Goal: Information Seeking & Learning: Learn about a topic

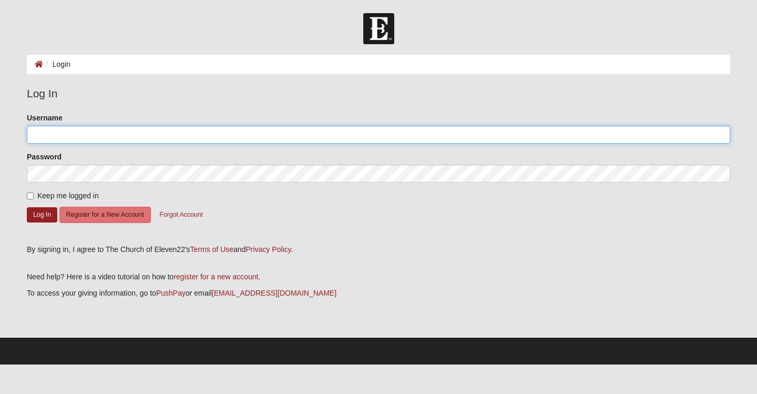
type input "SusanR"
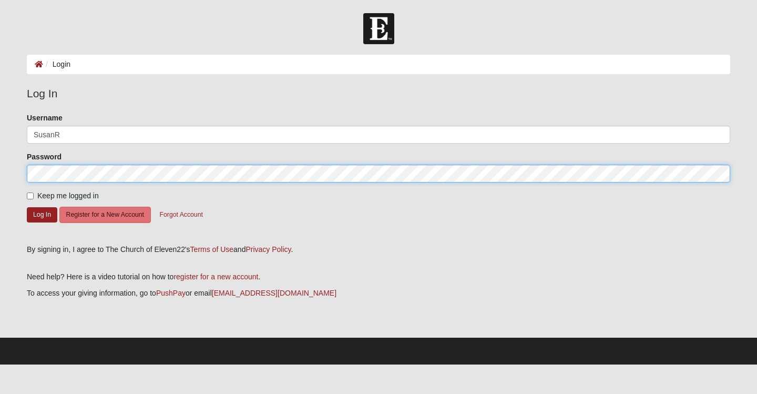
click at [42, 214] on button "Log In" at bounding box center [42, 214] width 30 height 15
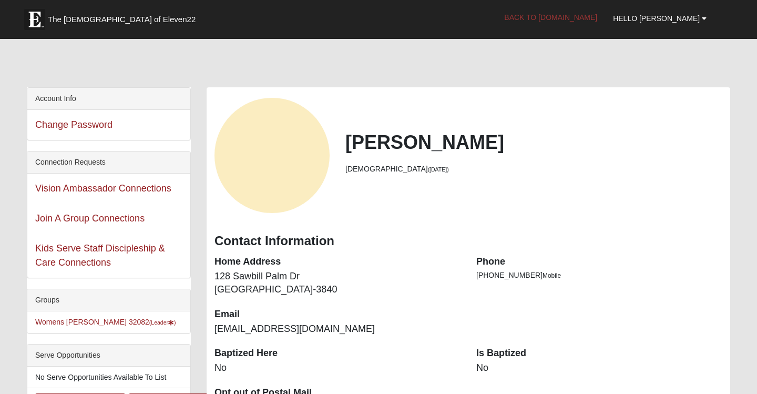
click at [589, 18] on link "Back to COE22.com" at bounding box center [550, 17] width 109 height 26
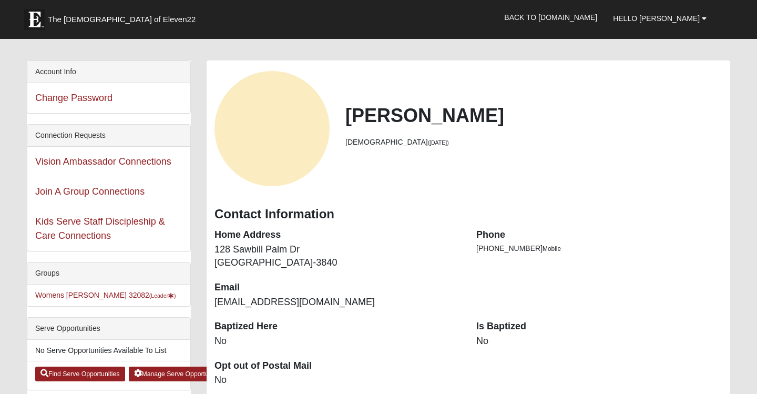
scroll to position [28, 0]
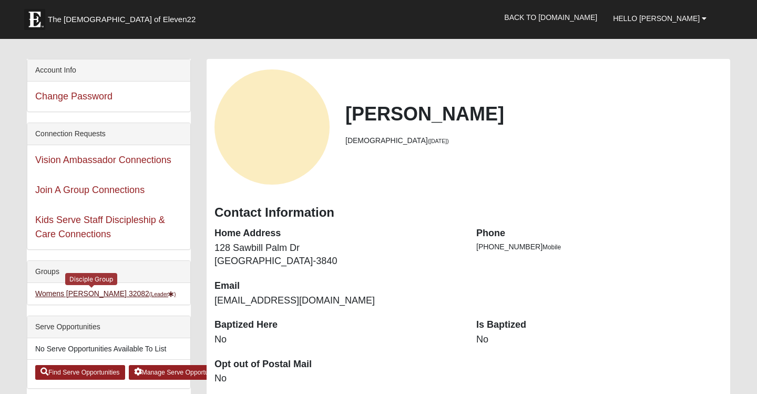
click at [106, 293] on link "Womens Reeves 32082 (Leader )" at bounding box center [105, 293] width 141 height 8
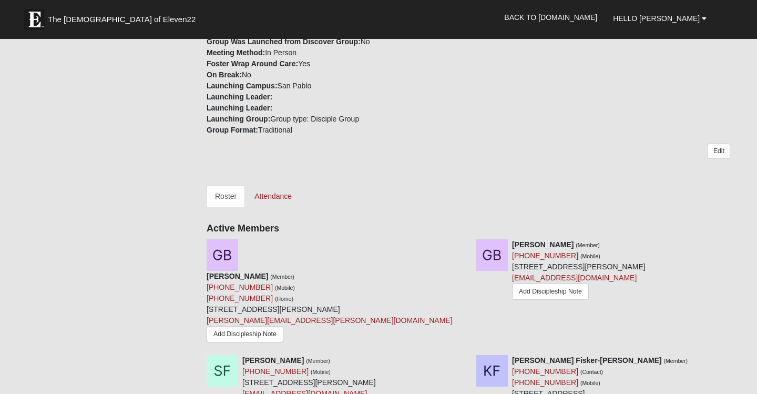
scroll to position [321, 0]
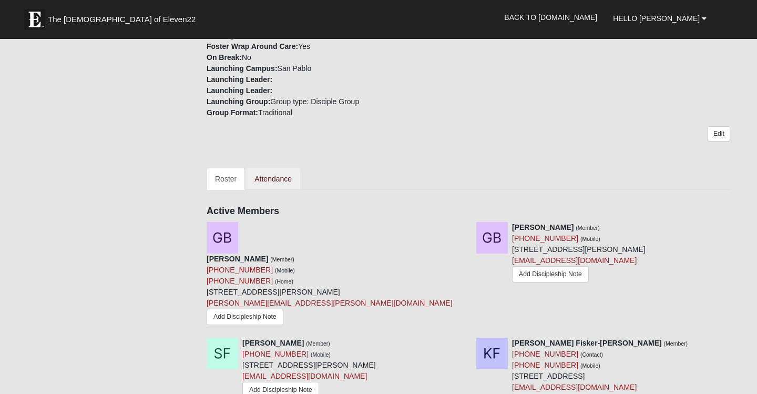
click at [286, 180] on link "Attendance" at bounding box center [273, 179] width 54 height 22
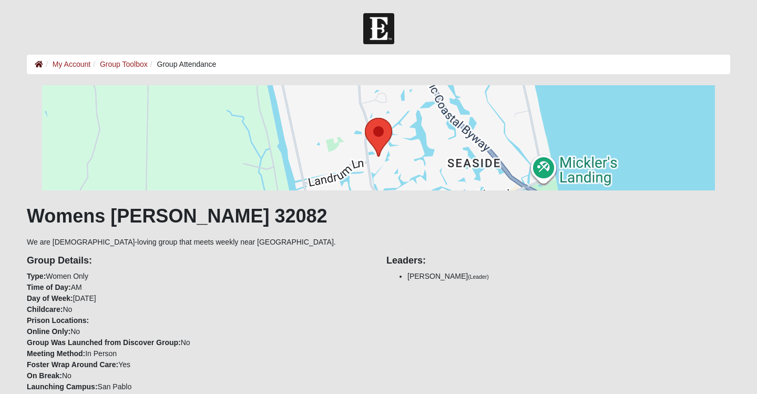
click at [37, 66] on icon at bounding box center [39, 63] width 8 height 7
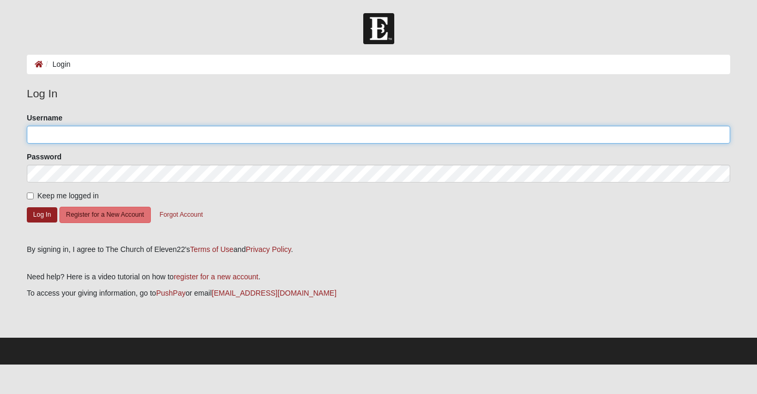
type input "SusanR"
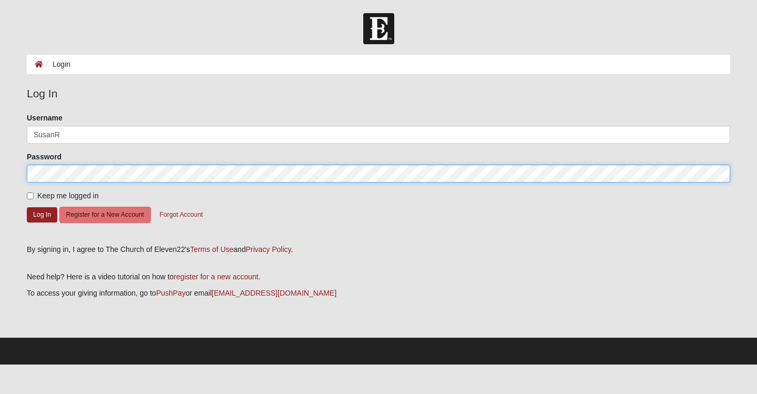
click at [42, 214] on button "Log In" at bounding box center [42, 214] width 30 height 15
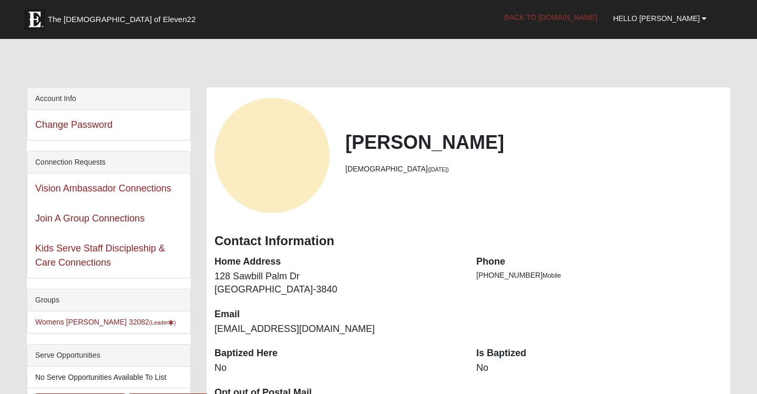
click at [603, 13] on link "Back to [DOMAIN_NAME]" at bounding box center [550, 17] width 109 height 26
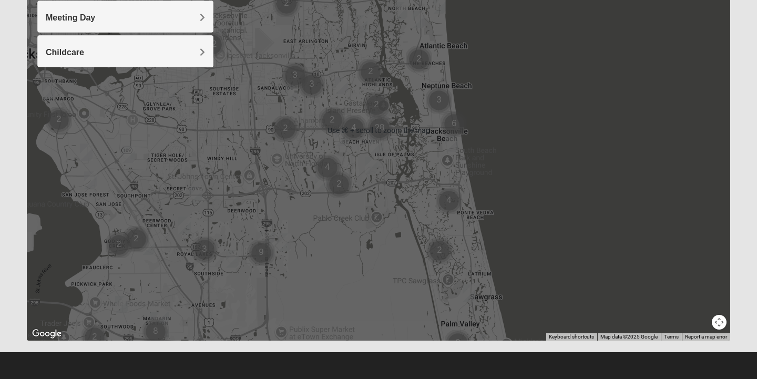
scroll to position [200, 0]
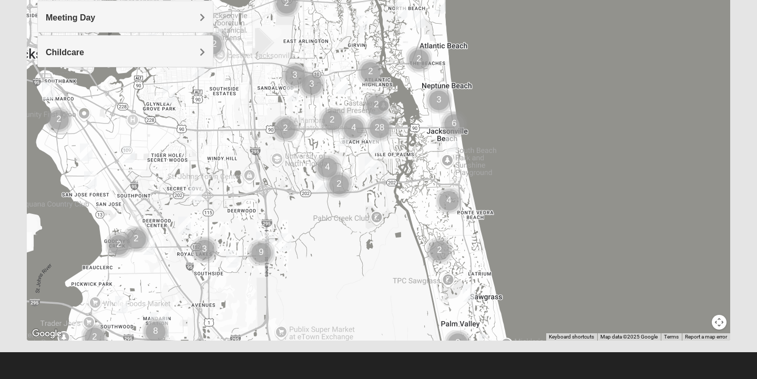
click at [495, 299] on div at bounding box center [378, 130] width 703 height 421
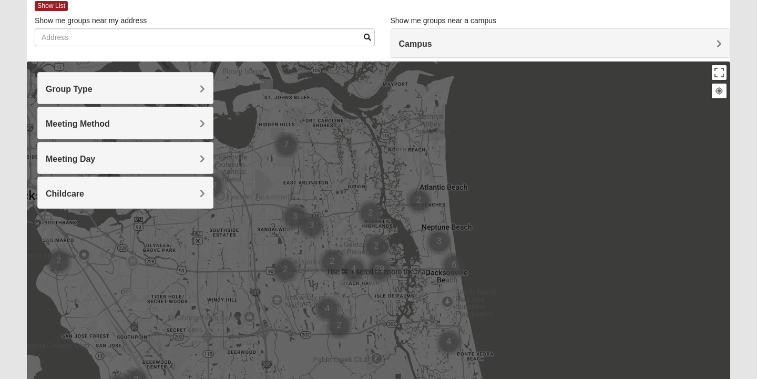
scroll to position [59, 0]
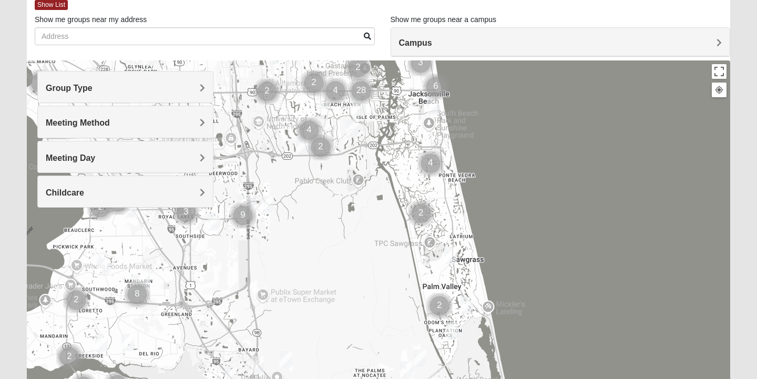
drag, startPoint x: 580, startPoint y: 254, endPoint x: 562, endPoint y: 93, distance: 162.3
click at [559, 74] on div at bounding box center [378, 270] width 703 height 421
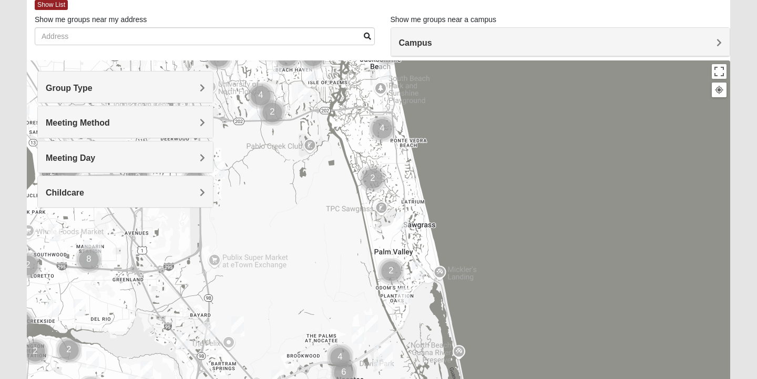
drag, startPoint x: 568, startPoint y: 247, endPoint x: 521, endPoint y: 213, distance: 58.4
click at [521, 213] on div at bounding box center [378, 270] width 703 height 421
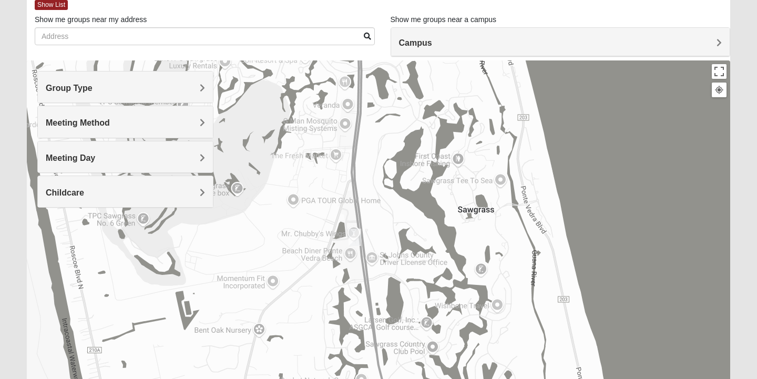
click at [354, 234] on img "Mens Sopchak 32082" at bounding box center [355, 237] width 13 height 17
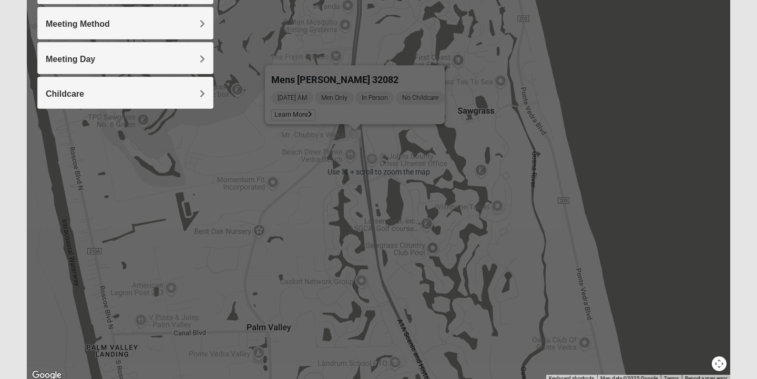
scroll to position [160, 0]
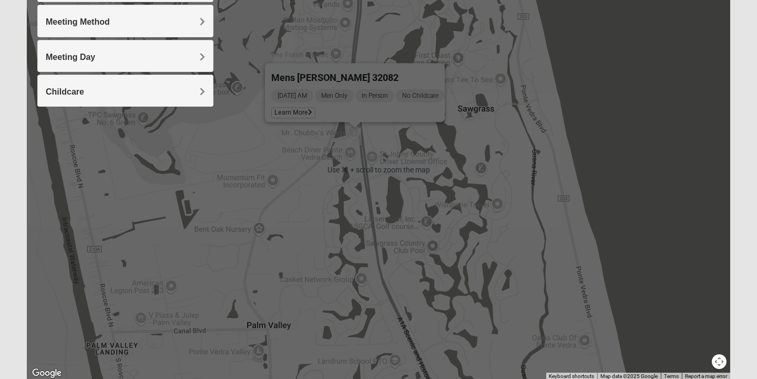
click at [469, 232] on div "Mens Sopchak 32082 Wednesday AM Men Only In Person No Childcare Learn More" at bounding box center [378, 170] width 703 height 421
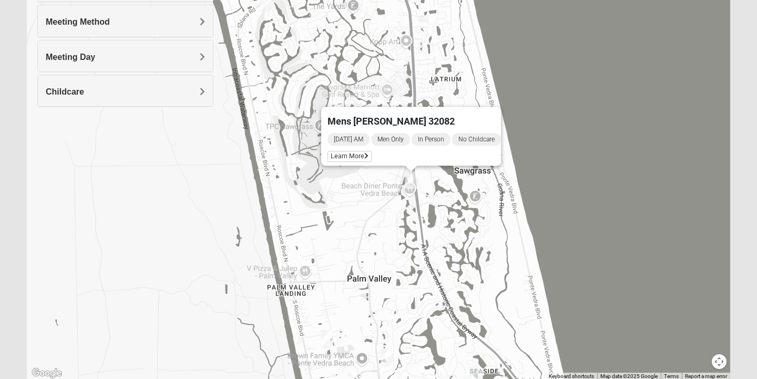
click at [390, 358] on img "Womens Reeves 32082" at bounding box center [387, 356] width 13 height 17
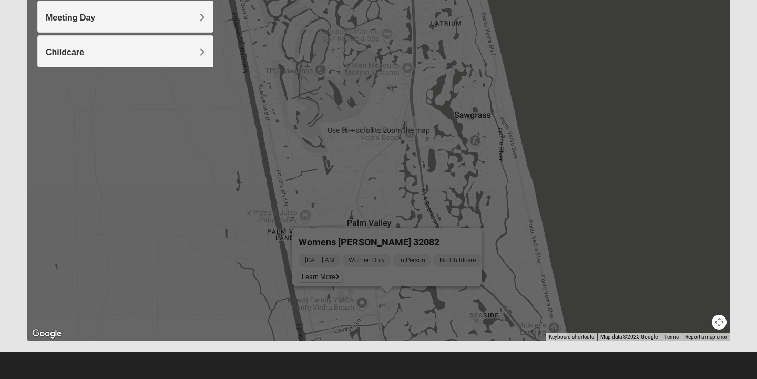
scroll to position [200, 0]
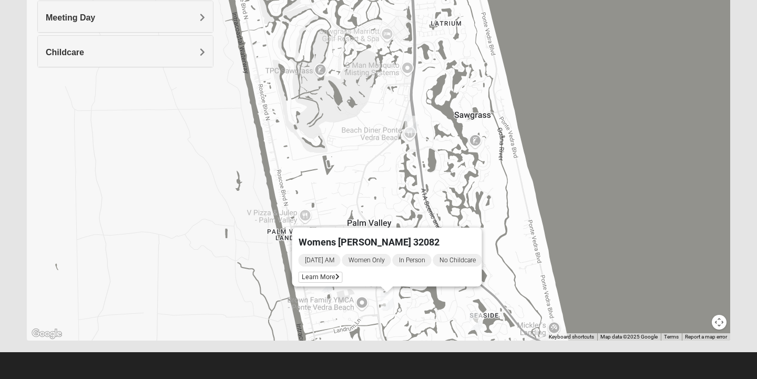
click at [477, 319] on img "Womens Beeson 32082" at bounding box center [475, 321] width 13 height 17
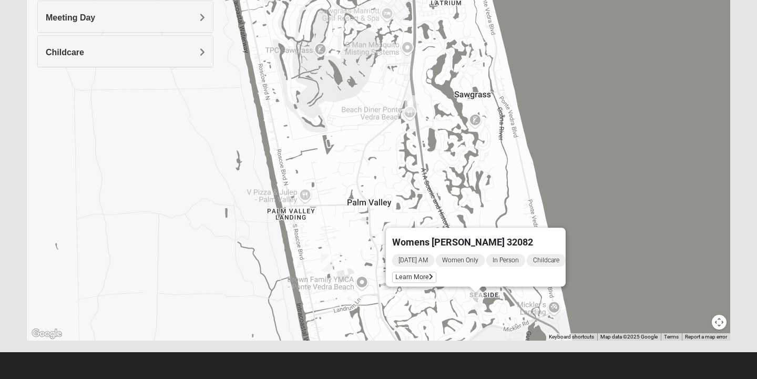
click at [563, 144] on div "Womens Beeson 32082 Tuesday AM Women Only In Person Childcare Learn More" at bounding box center [378, 130] width 703 height 421
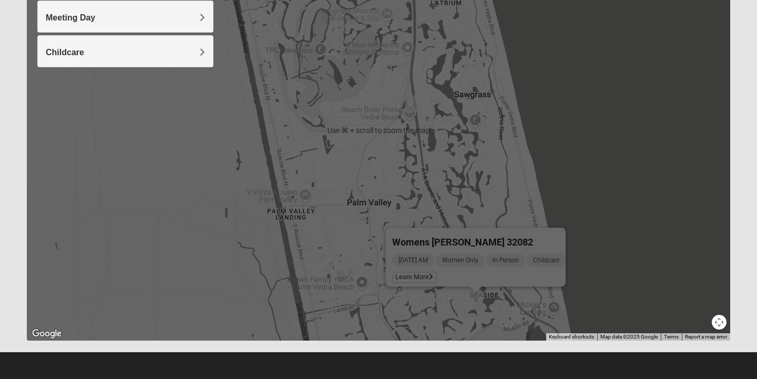
click at [590, 159] on div "Womens Beeson 32082 Tuesday AM Women Only In Person Childcare Learn More" at bounding box center [378, 130] width 703 height 421
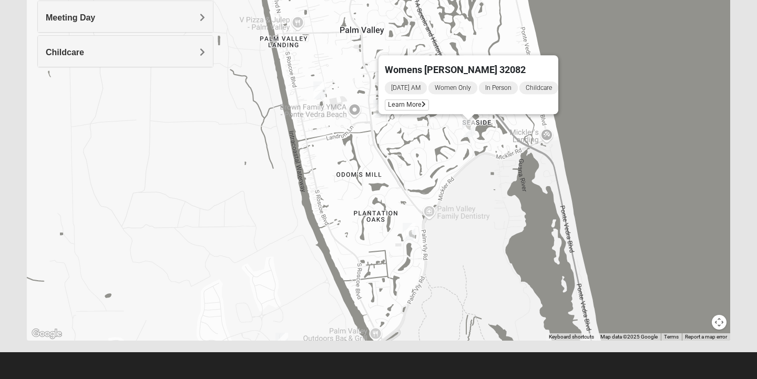
drag, startPoint x: 576, startPoint y: 180, endPoint x: 566, endPoint y: 4, distance: 176.4
click at [566, 4] on div "Womens Beeson 32082 Tuesday AM Women Only In Person Childcare Learn More" at bounding box center [378, 130] width 703 height 421
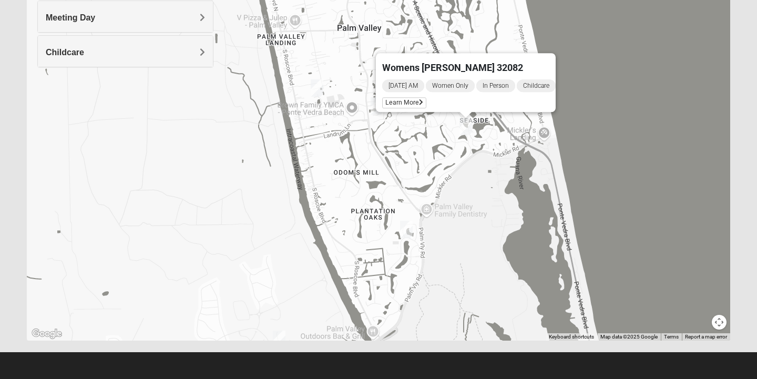
click at [413, 229] on div "Womens Beeson 32082 Tuesday AM Women Only In Person Childcare Learn More" at bounding box center [378, 130] width 703 height 421
click at [406, 234] on img "Mixed Reed 32081" at bounding box center [406, 229] width 13 height 17
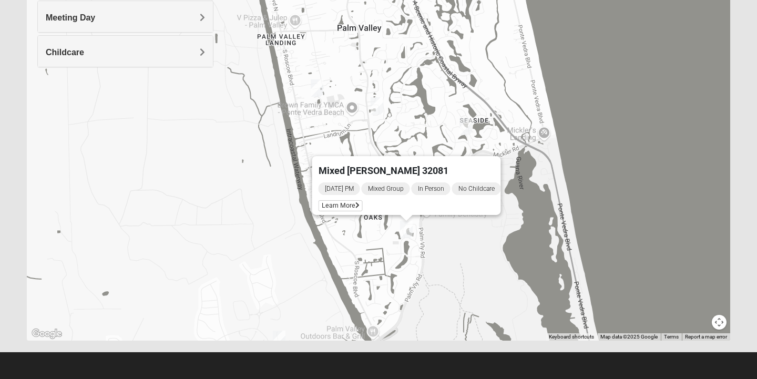
click at [320, 87] on img "Mixed Pate 32082" at bounding box center [317, 87] width 13 height 17
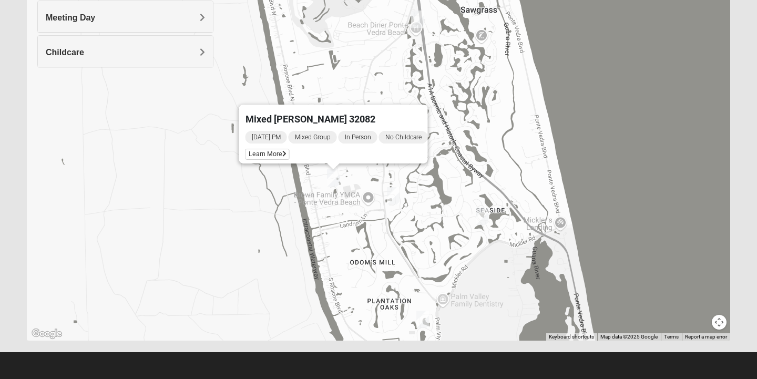
drag, startPoint x: 498, startPoint y: 88, endPoint x: 515, endPoint y: 178, distance: 91.4
click at [515, 179] on div "Mixed Pate 32082 Monday PM Mixed Group In Person No Childcare Learn More" at bounding box center [378, 130] width 703 height 421
click at [491, 130] on div "Mixed Pate 32082 Monday PM Mixed Group In Person No Childcare Learn More" at bounding box center [378, 130] width 703 height 421
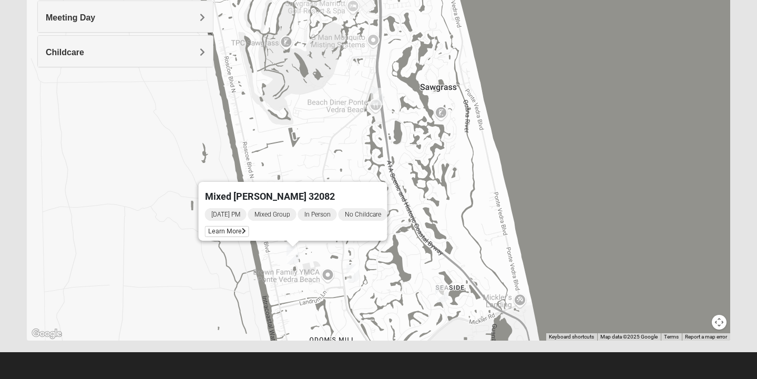
drag, startPoint x: 527, startPoint y: 131, endPoint x: 485, endPoint y: 203, distance: 83.4
click at [485, 208] on div "Mixed Pate 32082 Monday PM Mixed Group In Person No Childcare Learn More" at bounding box center [378, 130] width 703 height 421
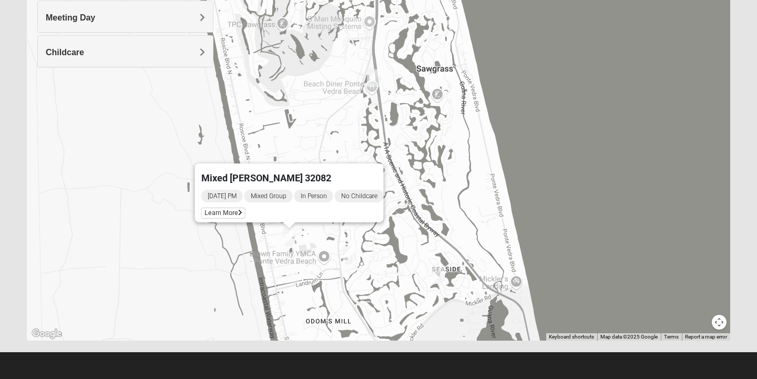
click at [578, 163] on div "Mixed Pate 32082 Monday PM Mixed Group In Person No Childcare Learn More" at bounding box center [378, 130] width 703 height 421
click at [212, 280] on div "Mixed Pate 32082 Monday PM Mixed Group In Person No Childcare Learn More" at bounding box center [378, 130] width 703 height 421
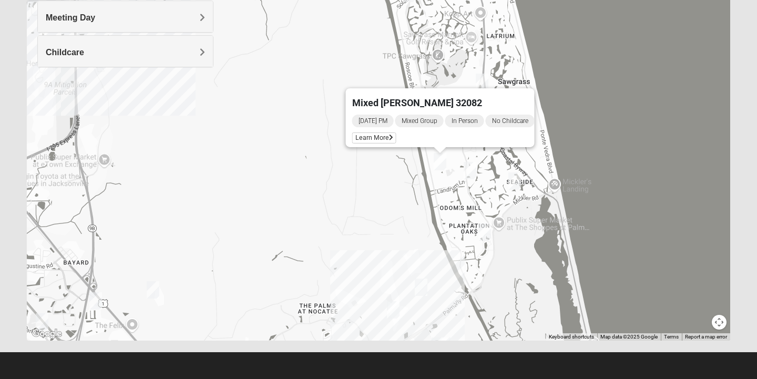
click at [363, 199] on div "Mixed Pate 32082 Monday PM Mixed Group In Person No Childcare Learn More" at bounding box center [378, 130] width 703 height 421
click at [624, 88] on div "Mixed Pate 32082 Monday PM Mixed Group In Person No Childcare Learn More" at bounding box center [378, 130] width 703 height 421
drag, startPoint x: 533, startPoint y: 97, endPoint x: 446, endPoint y: 106, distance: 87.8
click at [446, 106] on div "Mixed Pate 32082" at bounding box center [443, 100] width 182 height 25
click at [469, 67] on div "Mixed Pate 32082 Monday PM Mixed Group In Person No Childcare Learn More" at bounding box center [378, 130] width 703 height 421
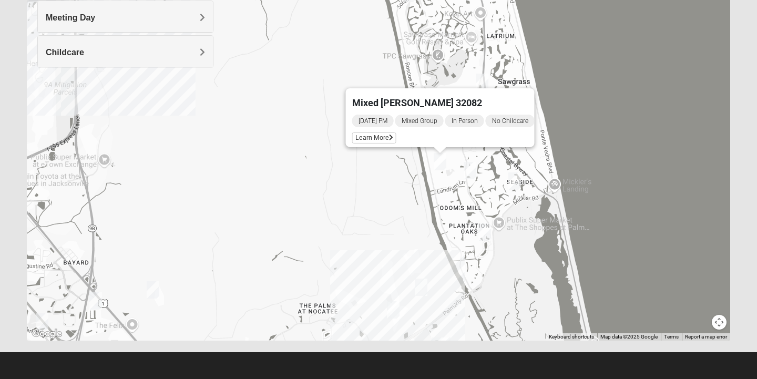
click at [490, 80] on div "Mixed Pate 32082 Monday PM Mixed Group In Person No Childcare Learn More" at bounding box center [378, 130] width 703 height 421
click at [483, 81] on img "Mens Sopchak 32082" at bounding box center [482, 82] width 13 height 17
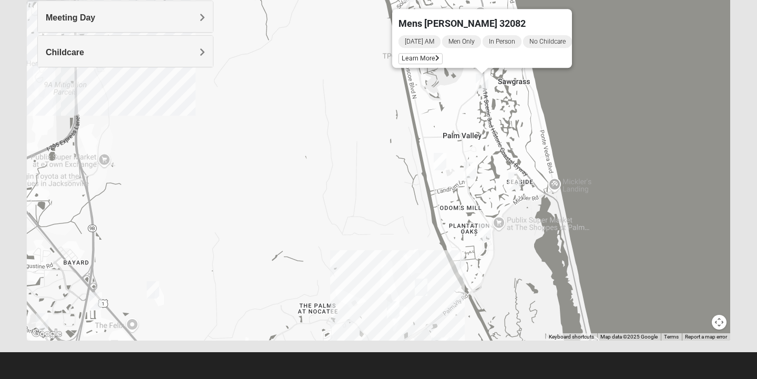
click at [530, 173] on div "Mens Sopchak 32082 Wednesday AM Men Only In Person No Childcare Learn More" at bounding box center [378, 130] width 703 height 421
click at [472, 171] on img "Womens Reeves 32082" at bounding box center [470, 170] width 13 height 17
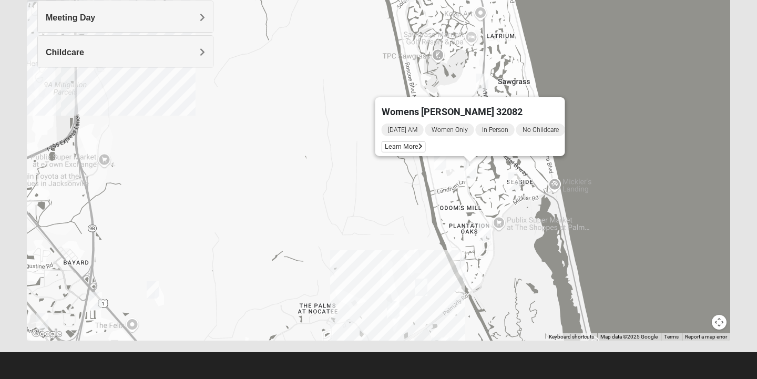
click at [636, 97] on div "Womens Reeves 32082 Tuesday AM Women Only In Person No Childcare Learn More" at bounding box center [378, 130] width 703 height 421
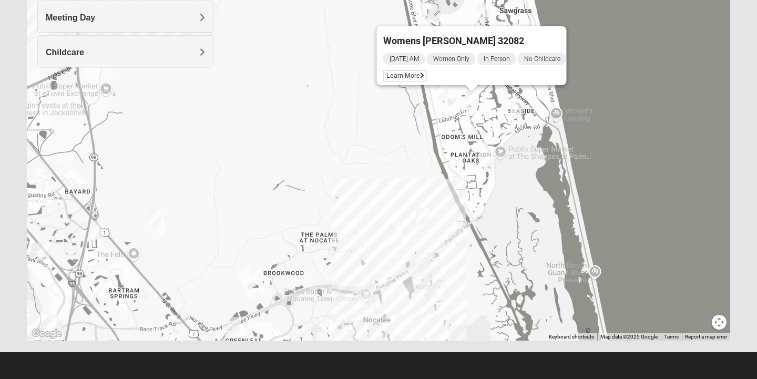
drag, startPoint x: 650, startPoint y: 118, endPoint x: 653, endPoint y: 47, distance: 71.6
click at [652, 46] on div "Womens Reeves 32082 Tuesday AM Women Only In Person No Childcare Learn More" at bounding box center [378, 130] width 703 height 421
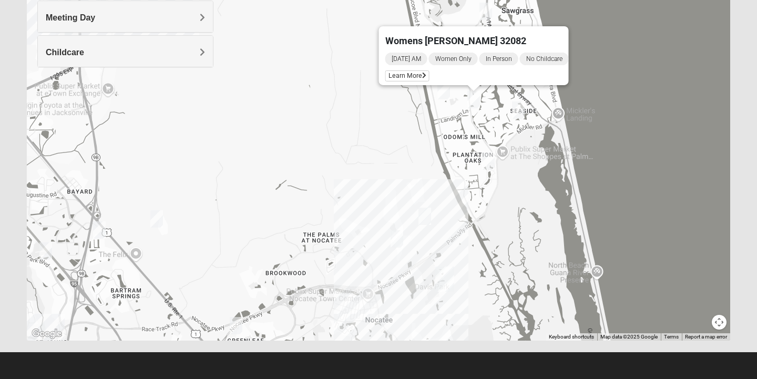
click at [428, 225] on div "Womens Reeves 32082 Tuesday AM Women Only In Person No Childcare Learn More" at bounding box center [378, 130] width 703 height 421
click at [426, 218] on img "Womens Masulli 32081" at bounding box center [424, 216] width 13 height 17
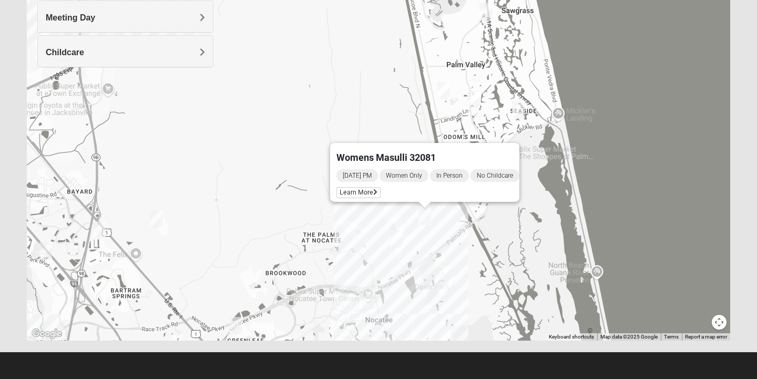
click at [400, 233] on img "Womens Bonner 32081" at bounding box center [397, 238] width 13 height 17
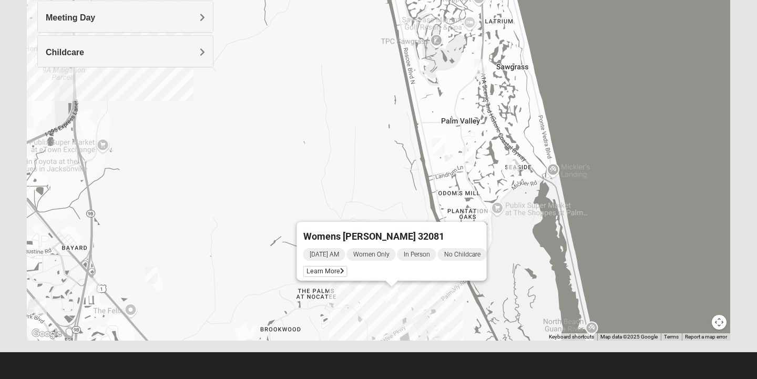
drag, startPoint x: 618, startPoint y: 99, endPoint x: 613, endPoint y: 153, distance: 54.3
click at [613, 155] on div "Womens Bonner 32081 Thursday AM Women Only In Person No Childcare Learn More" at bounding box center [378, 130] width 703 height 421
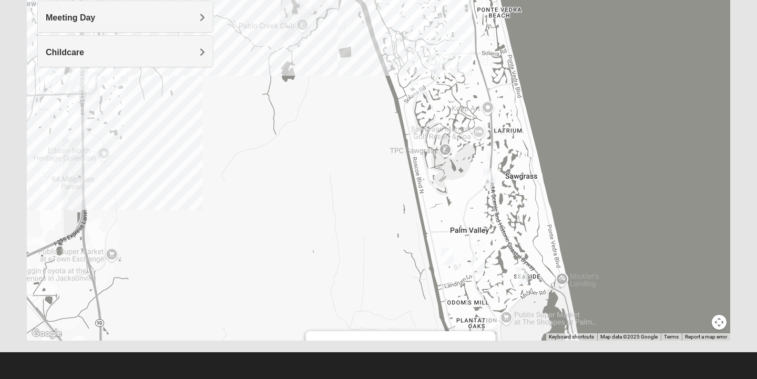
drag, startPoint x: 602, startPoint y: 90, endPoint x: 610, endPoint y: 201, distance: 111.2
click at [611, 202] on div "Womens Bonner 32081 Thursday AM Women Only In Person No Childcare Learn More" at bounding box center [378, 130] width 703 height 421
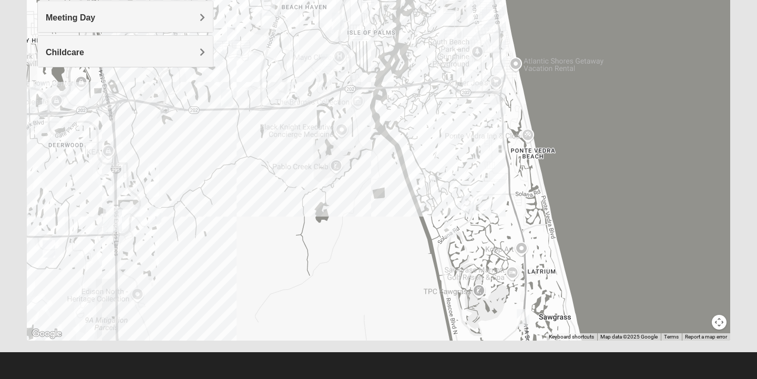
drag, startPoint x: 571, startPoint y: 74, endPoint x: 607, endPoint y: 218, distance: 147.8
click at [608, 219] on div "Womens Bonner 32081 Thursday AM Women Only In Person No Childcare Learn More" at bounding box center [378, 130] width 703 height 421
click at [468, 203] on img "Womens Paul 32082" at bounding box center [466, 202] width 13 height 17
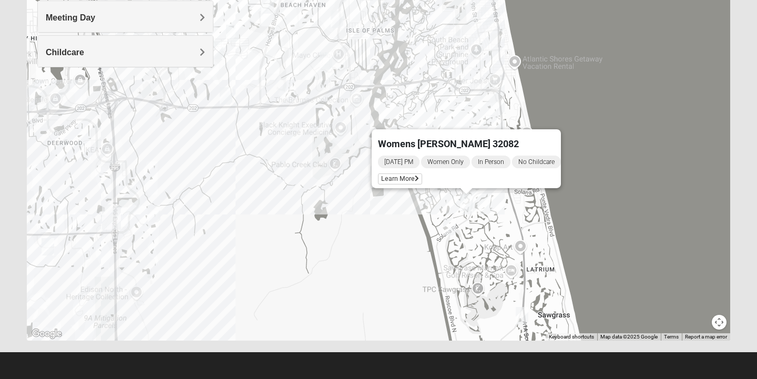
click at [453, 230] on img "Mixed Morales 32082" at bounding box center [449, 226] width 13 height 17
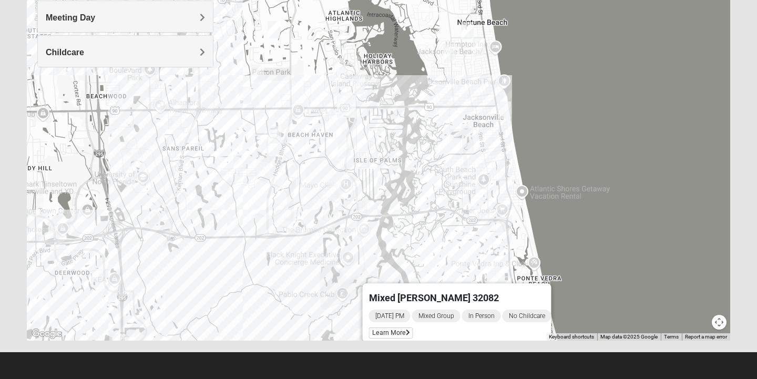
drag, startPoint x: 601, startPoint y: 83, endPoint x: 605, endPoint y: 212, distance: 128.8
click at [607, 214] on div "Mixed Morales 32082 Monday PM Mixed Group In Person No Childcare Learn More" at bounding box center [378, 130] width 703 height 421
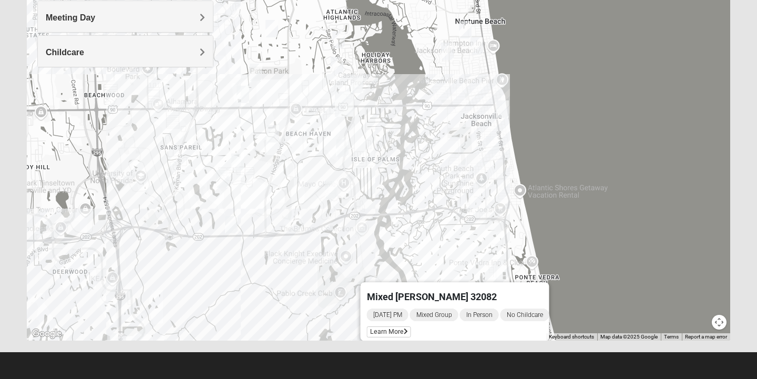
click at [492, 148] on img "Womens Harnek/Holterman 32250" at bounding box center [492, 144] width 13 height 17
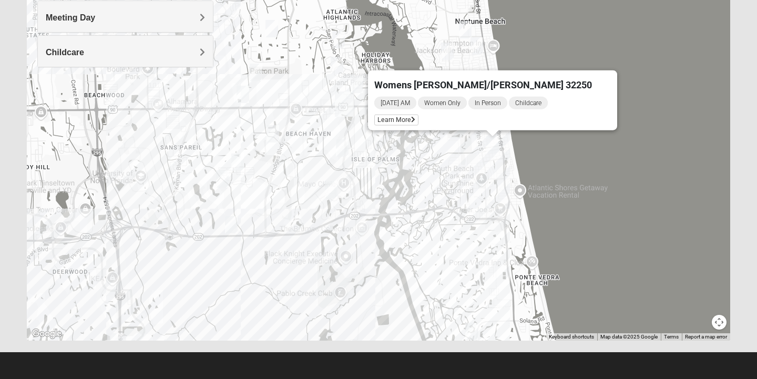
click at [332, 190] on img "Mens Schell 32224" at bounding box center [331, 189] width 13 height 17
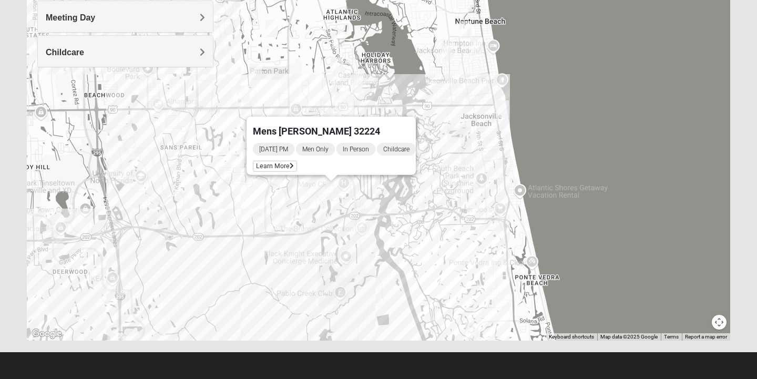
click at [506, 112] on img "Mixed Watkins 32250" at bounding box center [502, 108] width 13 height 17
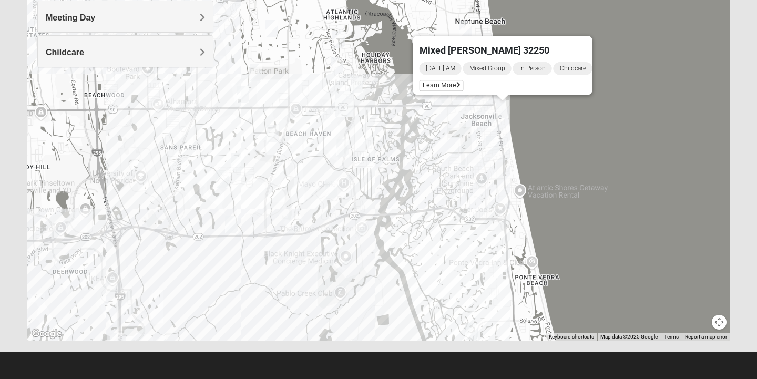
click at [345, 150] on img "Mixed Irish 32224" at bounding box center [342, 147] width 13 height 17
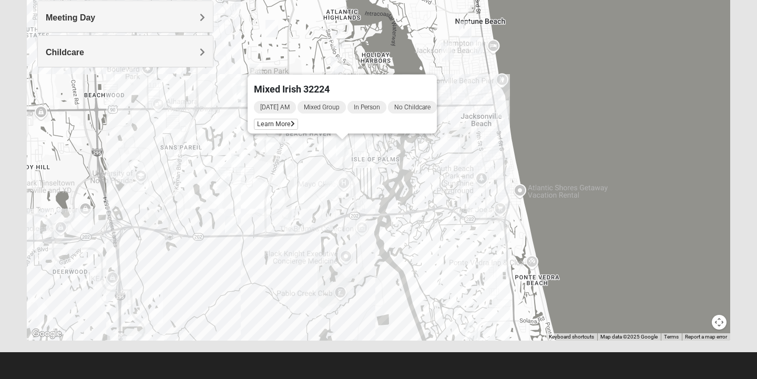
click at [508, 103] on img "Mixed Watkins 32250" at bounding box center [502, 108] width 13 height 17
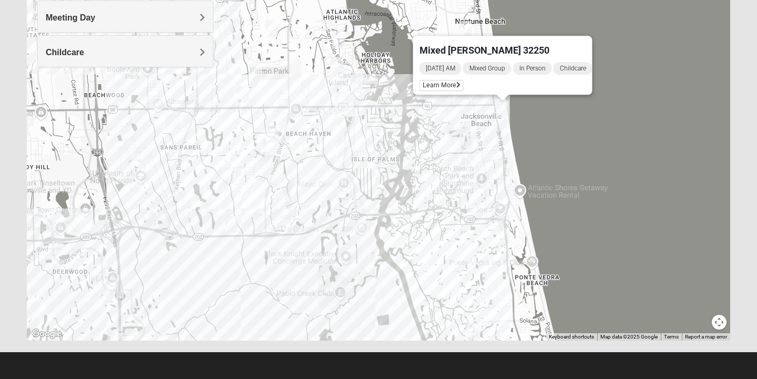
click at [490, 99] on div "Mixed Watkins 32250 Wednesday AM Mixed Group In Person Childcare Learn More" at bounding box center [378, 130] width 703 height 421
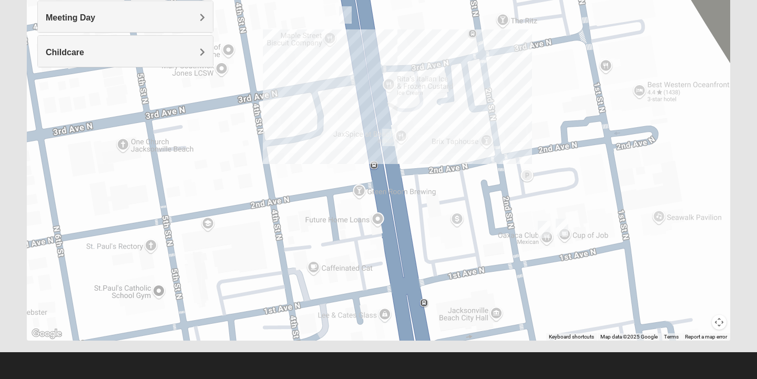
click at [395, 134] on div "Mixed Watkins 32250 Wednesday AM Mixed Group In Person Childcare Learn More" at bounding box center [378, 130] width 703 height 421
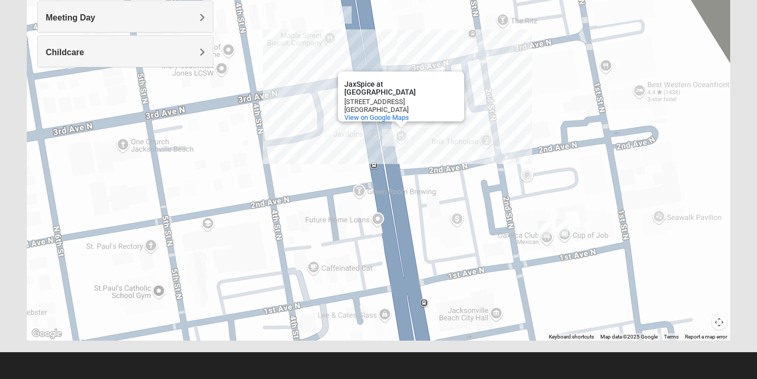
click at [564, 226] on img "Mens McLauchlan 32250" at bounding box center [562, 227] width 13 height 17
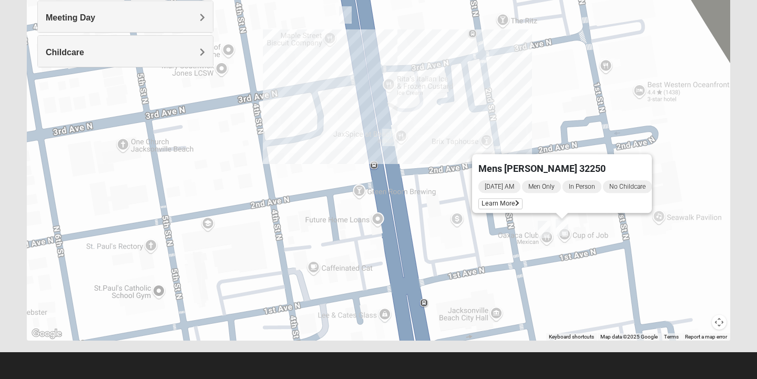
click at [546, 228] on img "Womens Sparkman/Flautt 32250" at bounding box center [544, 229] width 13 height 17
